Goal: Task Accomplishment & Management: Manage account settings

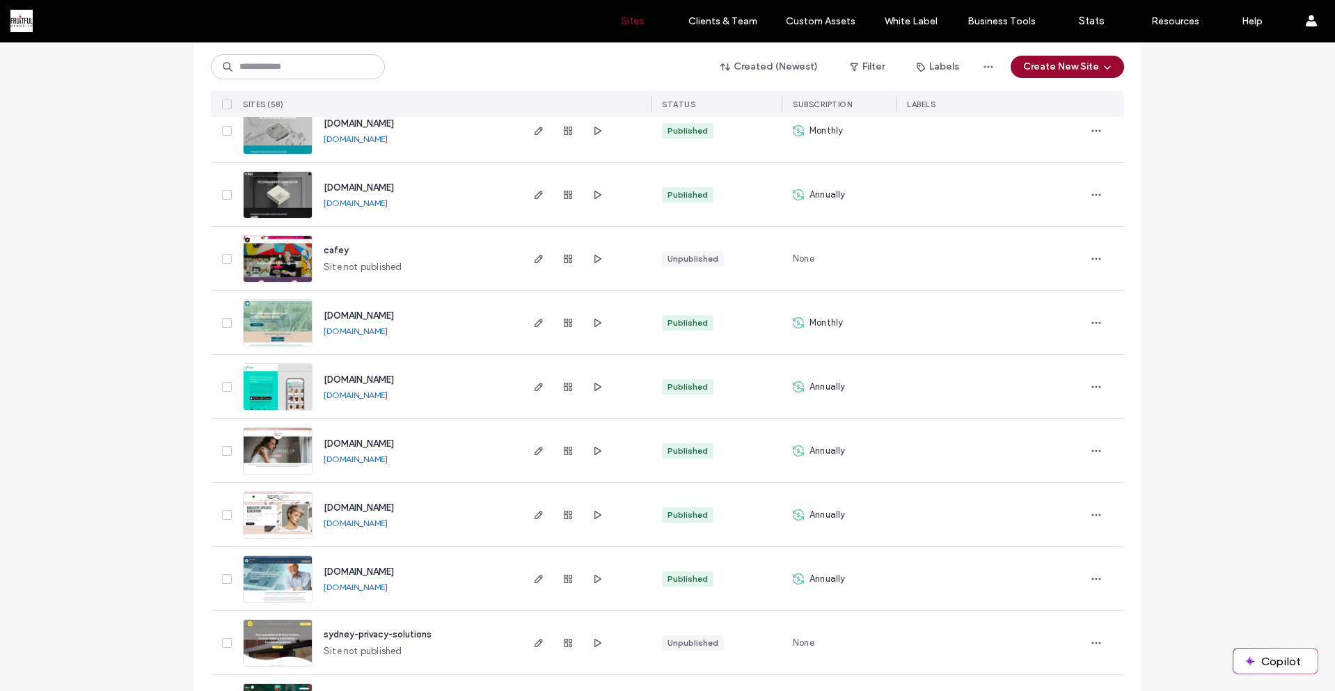
scroll to position [974, 0]
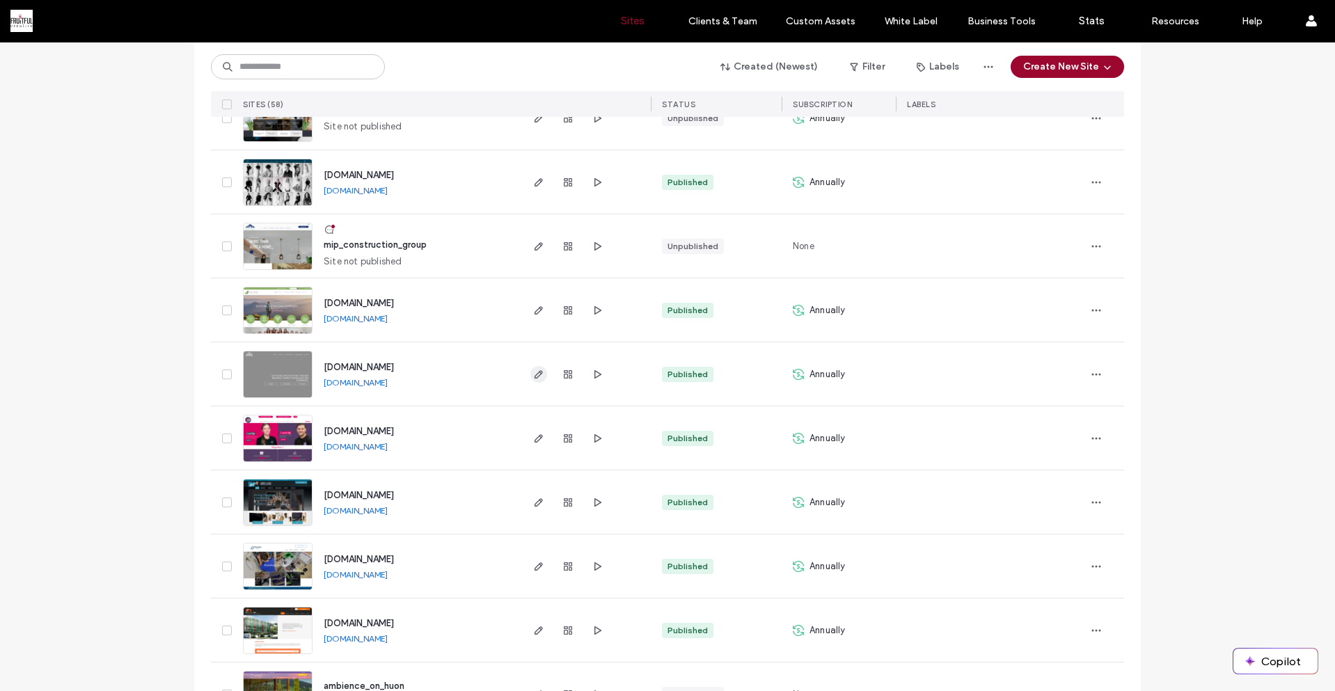
click at [530, 373] on span "button" at bounding box center [538, 374] width 17 height 17
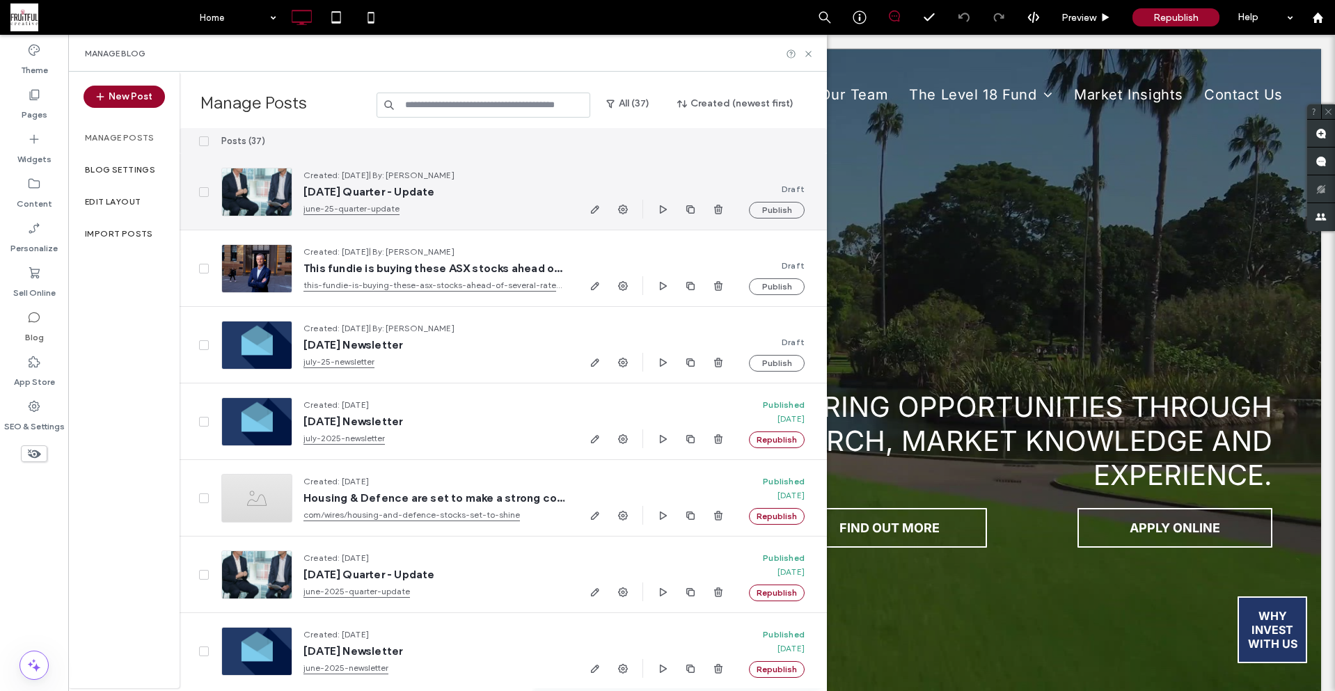
click at [367, 205] on link "june-25-quarter-update" at bounding box center [433, 209] width 261 height 14
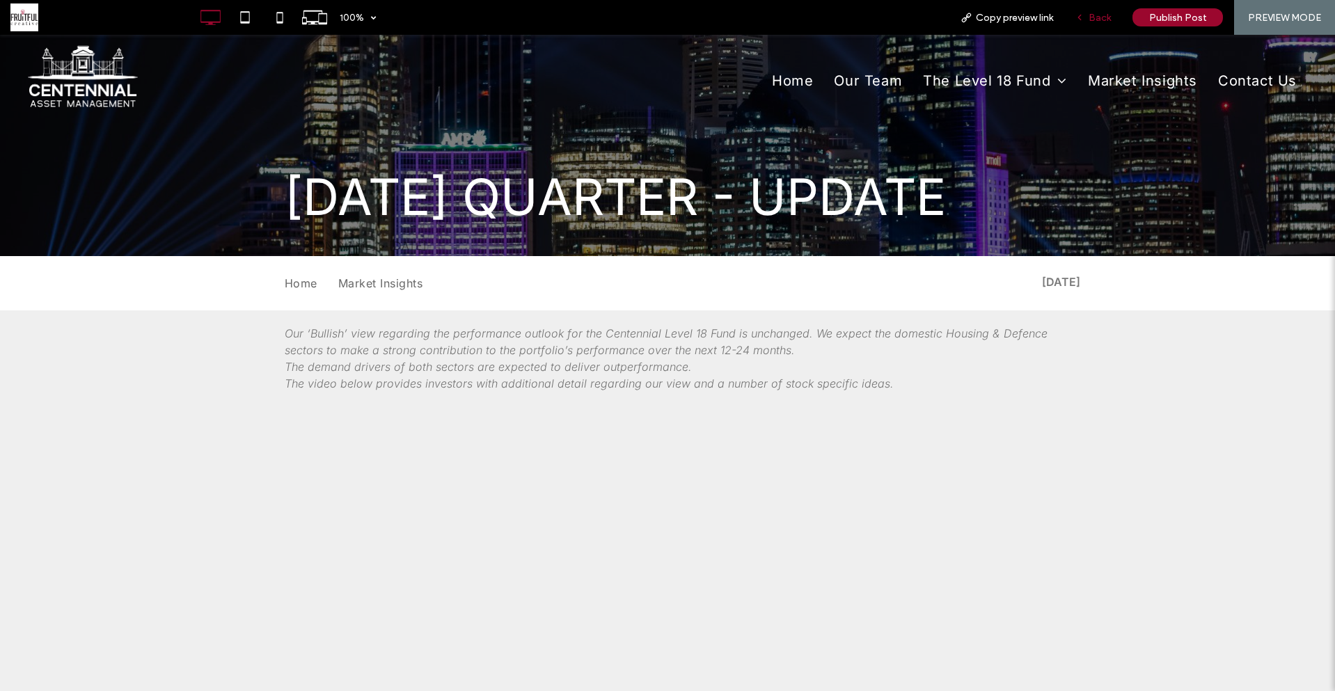
click at [1094, 18] on span "Back" at bounding box center [1099, 18] width 22 height 12
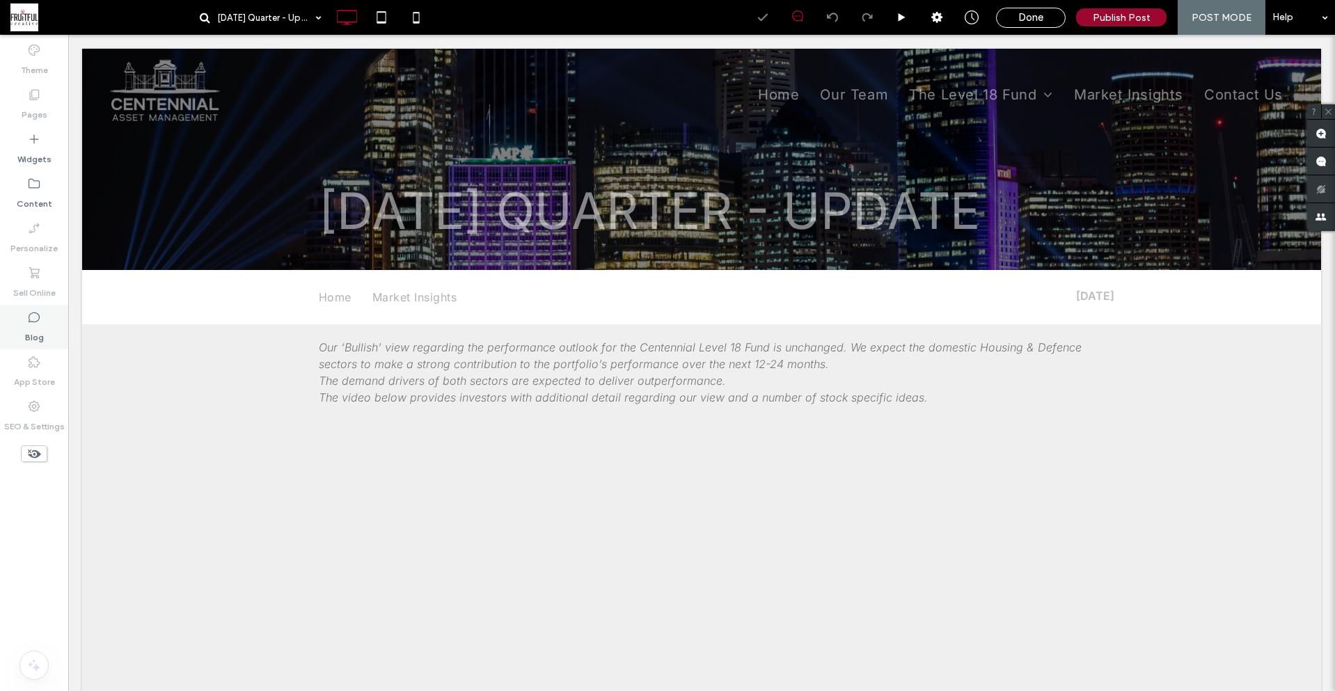
click at [36, 323] on icon at bounding box center [34, 317] width 14 height 14
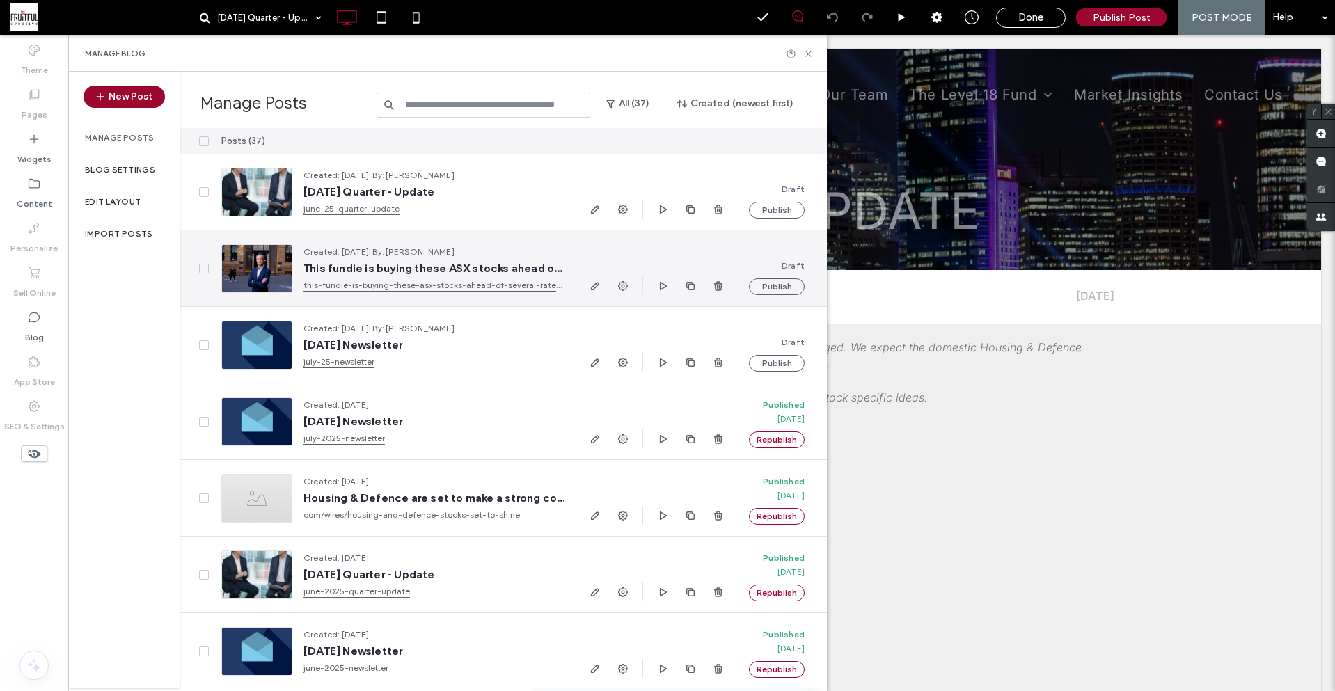
click at [561, 257] on span "Created: [DATE] | By: [PERSON_NAME]" at bounding box center [433, 252] width 261 height 14
click at [661, 283] on icon "button" at bounding box center [662, 285] width 11 height 11
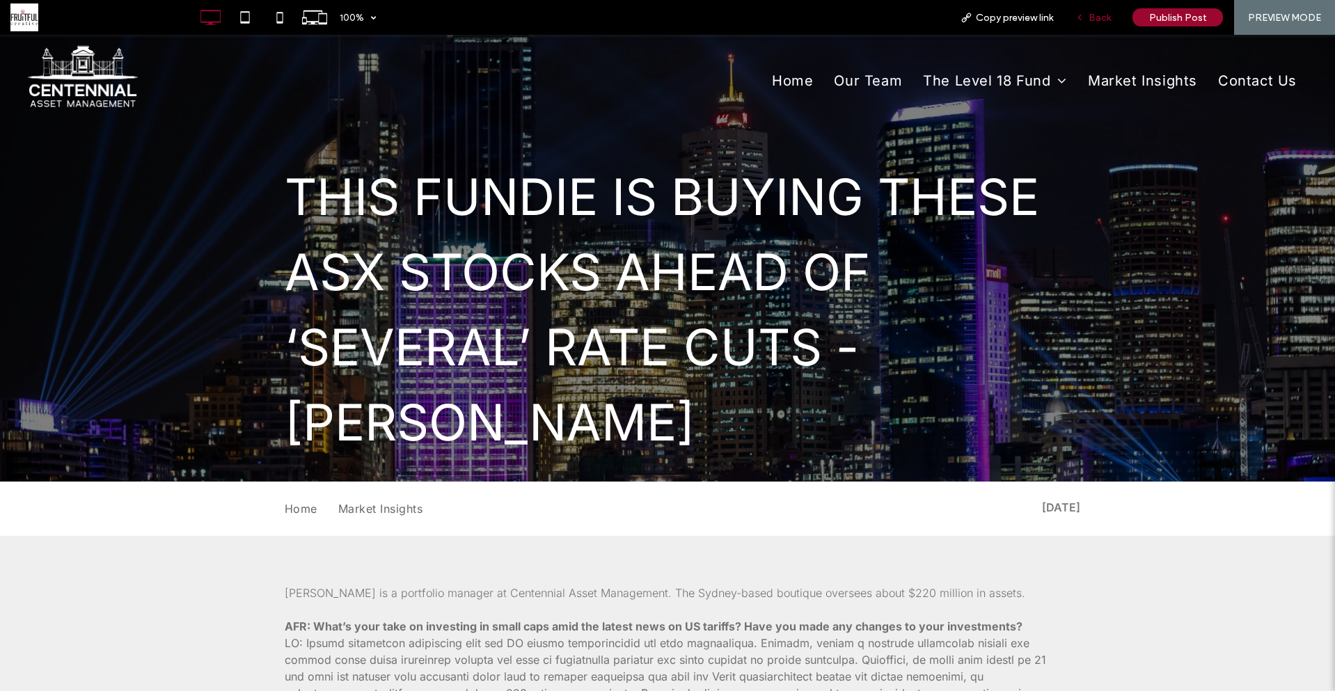
click at [1079, 13] on icon at bounding box center [1079, 18] width 10 height 10
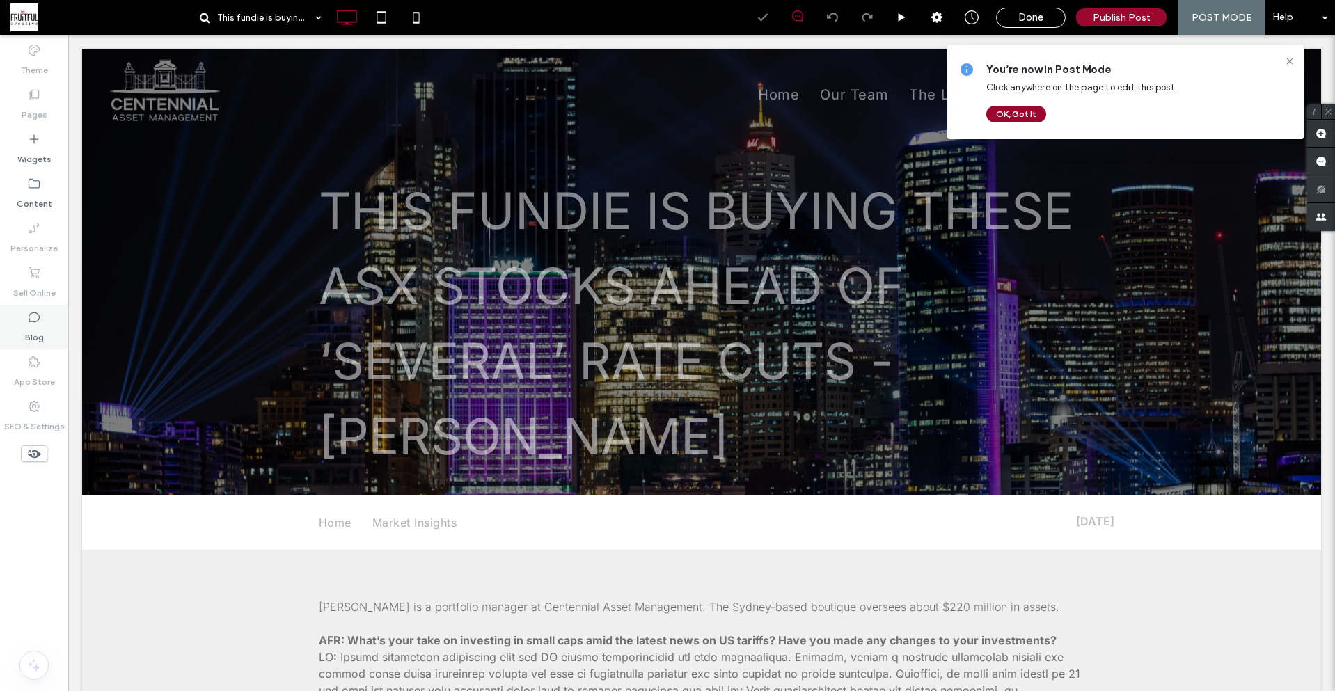
click at [40, 340] on label "Blog" at bounding box center [34, 333] width 19 height 19
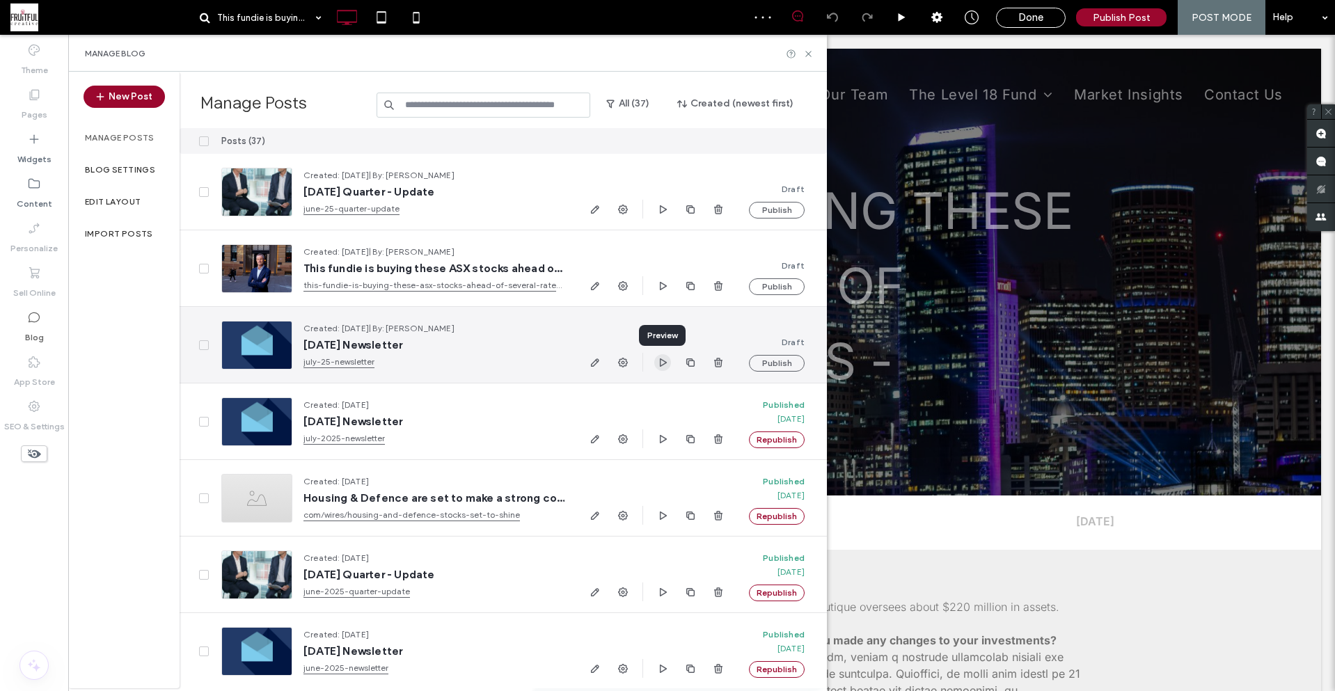
click at [663, 363] on icon "button" at bounding box center [662, 362] width 11 height 11
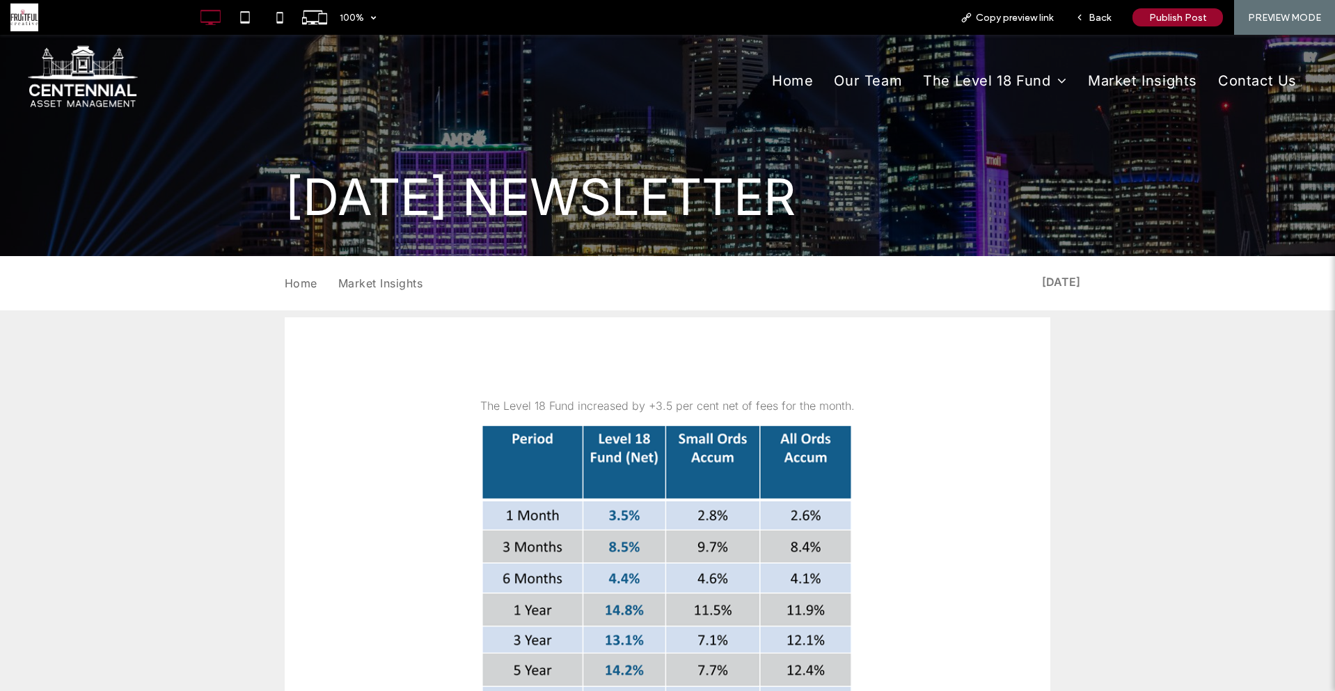
click at [404, 409] on div "The Level 18 Fund increased by +3.5 per cent net of fees for the month. ﻿" at bounding box center [667, 692] width 765 height 610
